Goal: Use online tool/utility: Use online tool/utility

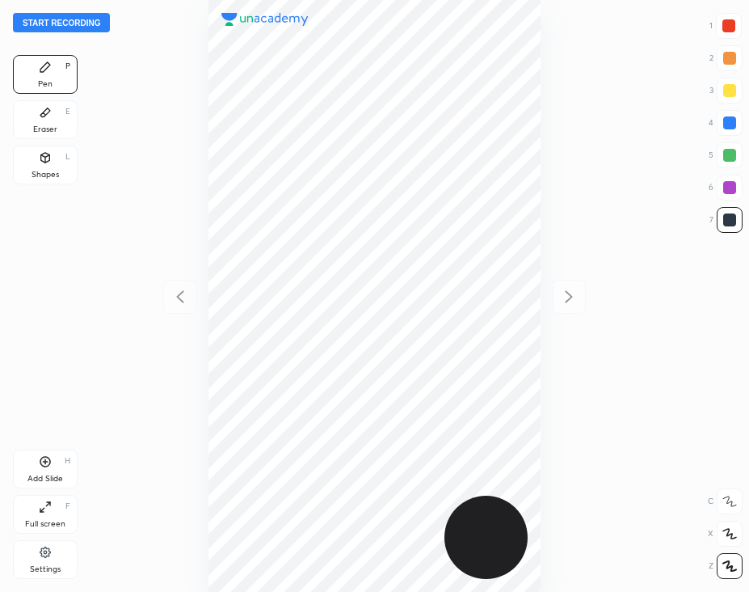
scroll to position [591, 490]
click at [81, 29] on button "Start recording" at bounding box center [61, 22] width 97 height 19
click at [729, 127] on div at bounding box center [729, 122] width 13 height 13
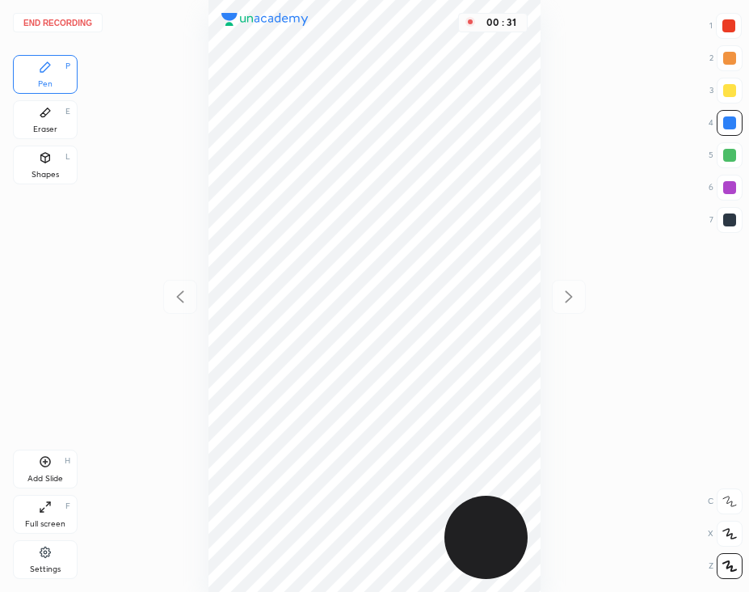
click at [720, 34] on div at bounding box center [729, 26] width 26 height 26
click at [42, 163] on icon at bounding box center [45, 157] width 13 height 13
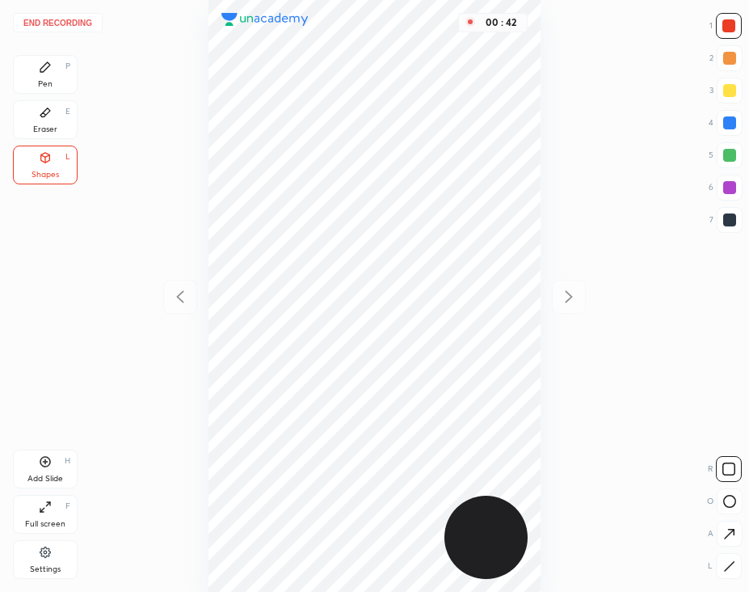
click at [739, 228] on div at bounding box center [730, 220] width 26 height 26
click at [48, 77] on div "Pen P" at bounding box center [45, 74] width 65 height 39
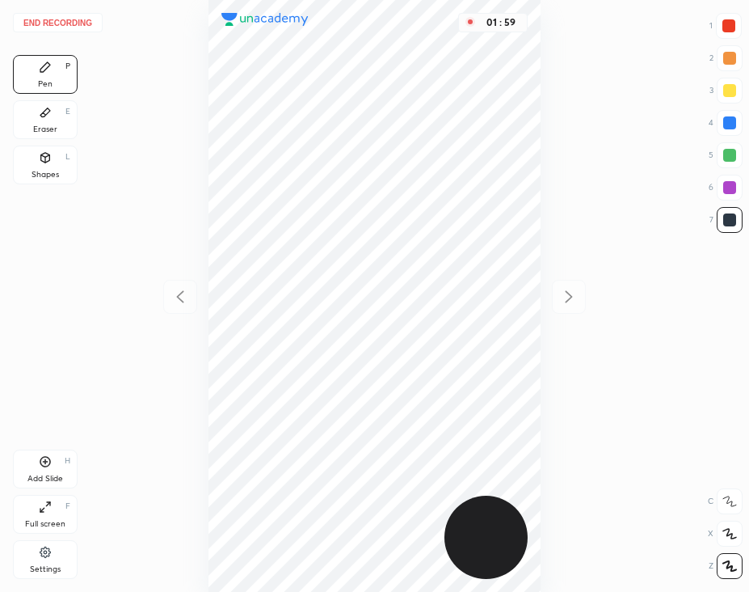
click at [731, 24] on div at bounding box center [729, 25] width 13 height 13
click at [36, 167] on div "Shapes L" at bounding box center [45, 164] width 65 height 39
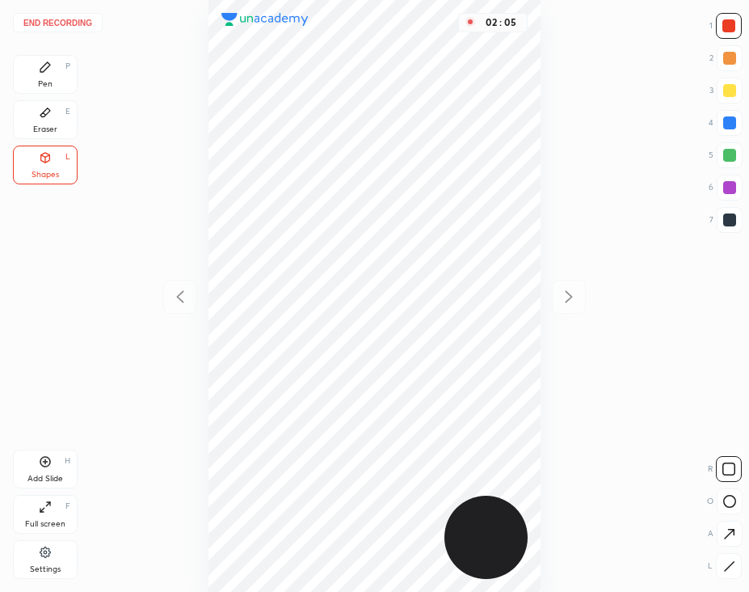
click at [83, 25] on button "End recording" at bounding box center [58, 22] width 90 height 19
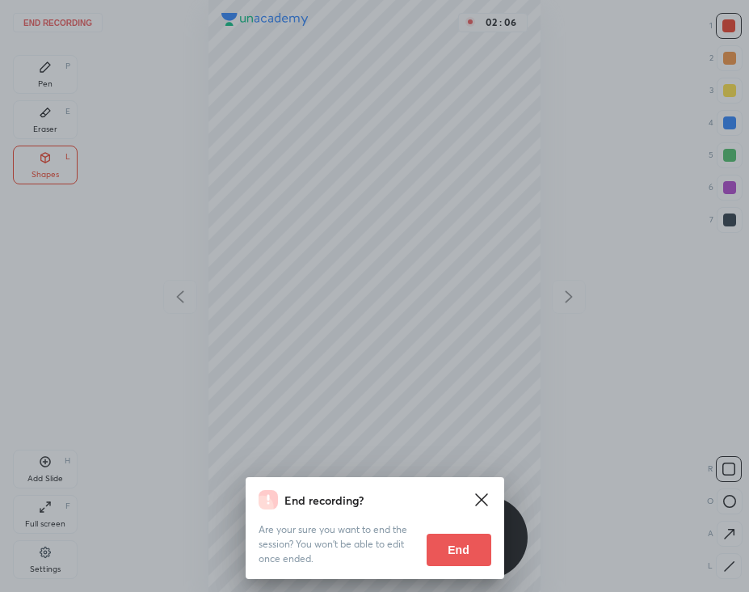
click at [477, 551] on button "End" at bounding box center [459, 549] width 65 height 32
